Goal: Navigation & Orientation: Find specific page/section

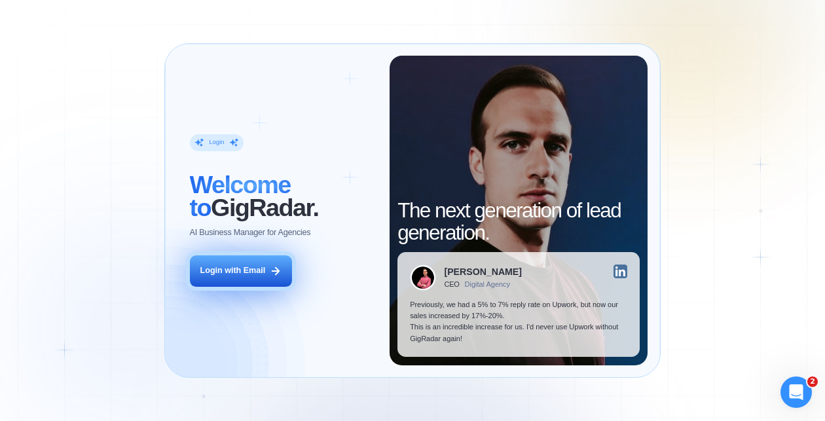
click at [221, 270] on div "Login with Email" at bounding box center [232, 270] width 65 height 11
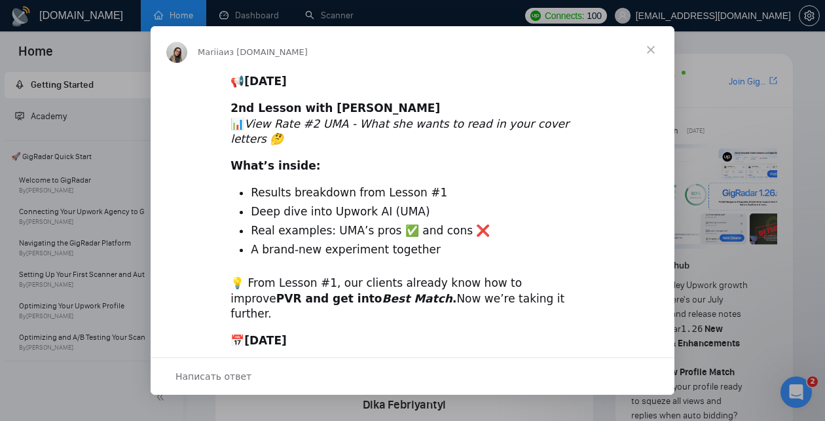
click at [660, 48] on span "Закрыть" at bounding box center [650, 49] width 47 height 47
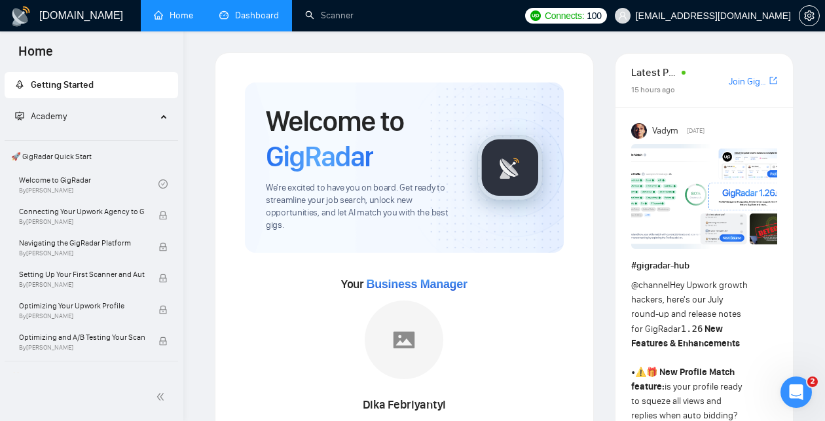
click at [253, 14] on link "Dashboard" at bounding box center [249, 15] width 60 height 11
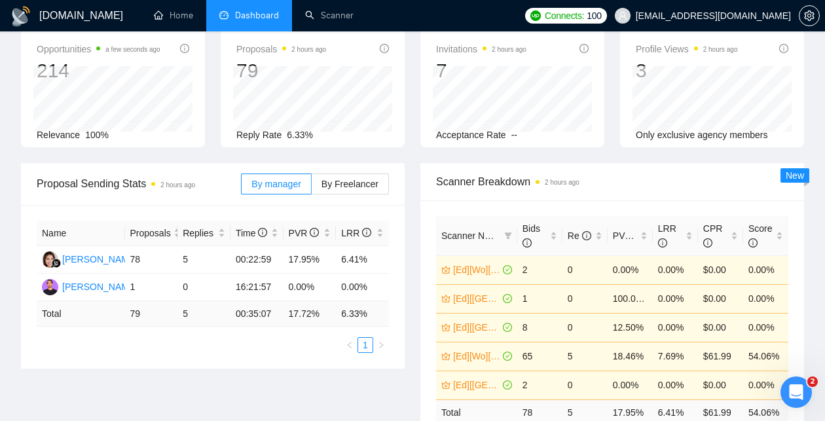
scroll to position [96, 0]
